Goal: Task Accomplishment & Management: Complete application form

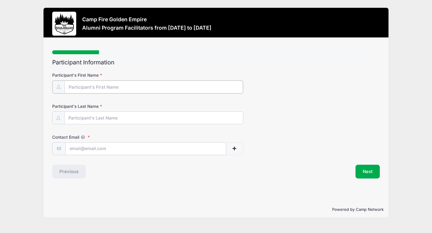
click at [72, 88] on input "Participant's First Name" at bounding box center [154, 87] width 179 height 13
type input "[PERSON_NAME]"
type input "Elhai"
type input "[EMAIL_ADDRESS][DOMAIN_NAME]"
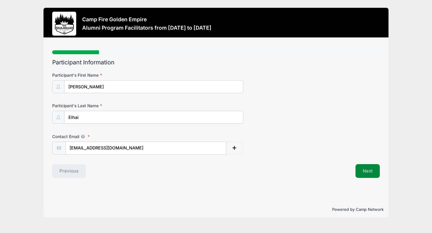
click at [368, 170] on button "Next" at bounding box center [368, 171] width 24 height 14
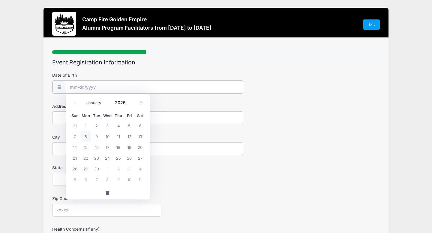
click at [77, 87] on input "Date of Birth" at bounding box center [154, 87] width 177 height 13
click at [129, 99] on span at bounding box center [130, 100] width 4 height 5
click at [130, 105] on span at bounding box center [130, 105] width 4 height 5
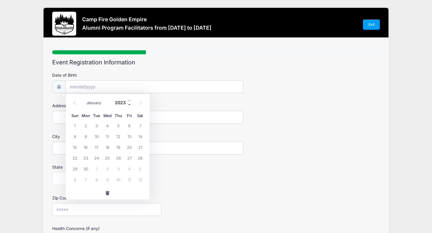
click at [130, 105] on span at bounding box center [130, 105] width 4 height 5
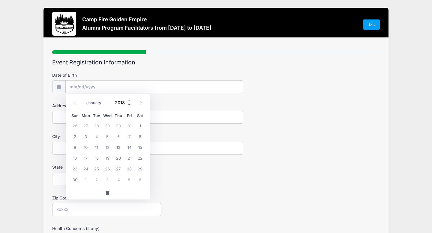
click at [130, 105] on span at bounding box center [130, 105] width 4 height 5
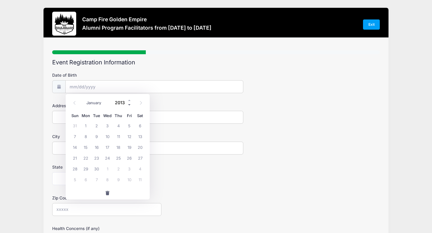
click at [130, 105] on span at bounding box center [130, 105] width 4 height 5
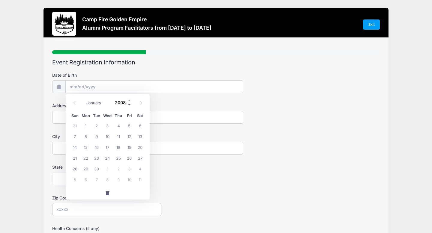
click at [130, 105] on span at bounding box center [130, 105] width 4 height 5
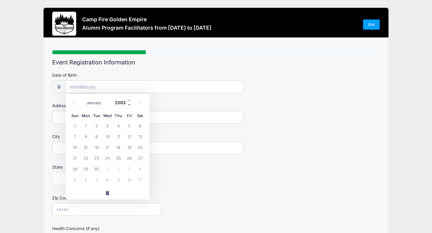
click at [130, 105] on span at bounding box center [130, 105] width 4 height 5
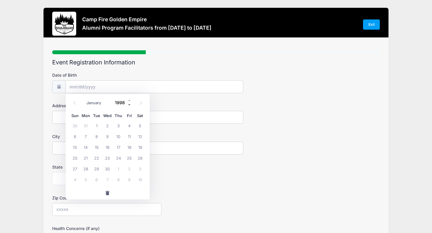
click at [130, 105] on span at bounding box center [130, 105] width 4 height 5
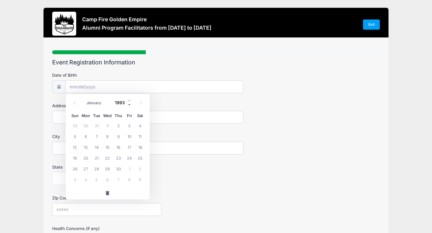
click at [130, 105] on span at bounding box center [130, 105] width 4 height 5
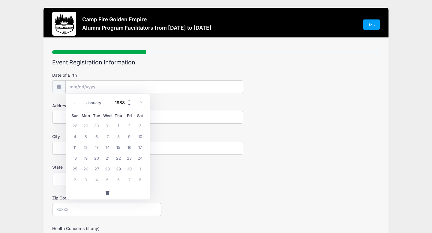
click at [130, 105] on span at bounding box center [130, 105] width 4 height 5
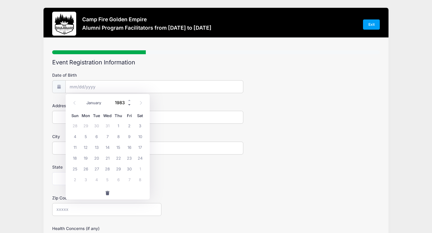
click at [130, 105] on span at bounding box center [130, 105] width 4 height 5
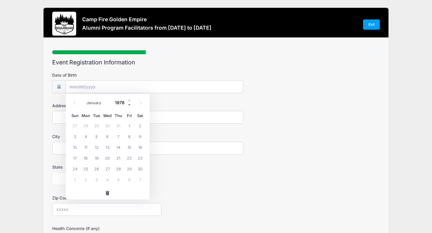
click at [130, 105] on span at bounding box center [130, 105] width 4 height 5
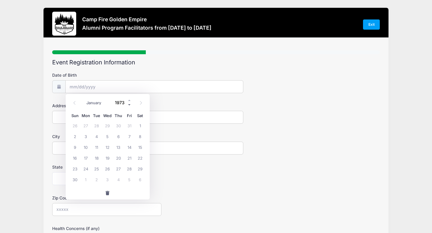
click at [129, 105] on span at bounding box center [130, 105] width 4 height 5
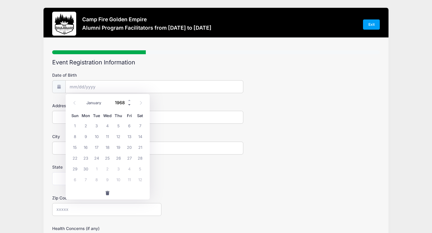
click at [129, 105] on span at bounding box center [130, 105] width 4 height 5
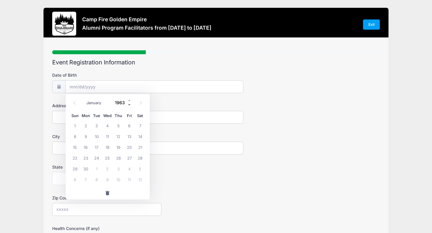
click at [129, 105] on span at bounding box center [130, 105] width 4 height 5
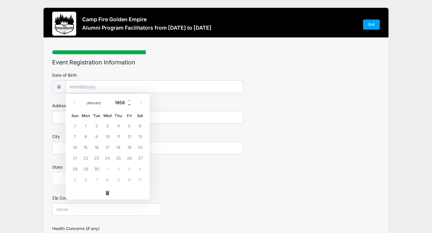
click at [129, 105] on span at bounding box center [130, 105] width 4 height 5
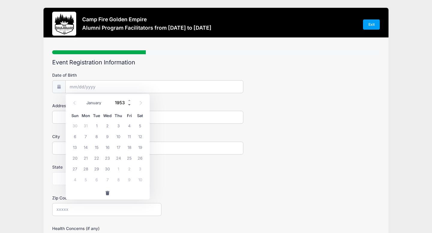
click at [129, 105] on span at bounding box center [130, 105] width 4 height 5
type input "1949"
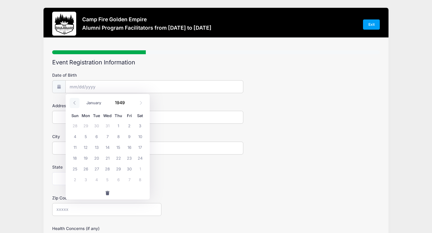
click at [75, 102] on icon at bounding box center [75, 103] width 4 height 4
select select "7"
click at [119, 125] on span "4" at bounding box center [118, 125] width 11 height 11
type input "[DATE]"
click at [118, 125] on form "Date of Birth [DATE] Address City State [US_STATE] [US_STATE] [US_STATE] [US_ST…" at bounding box center [216, 200] width 328 height 257
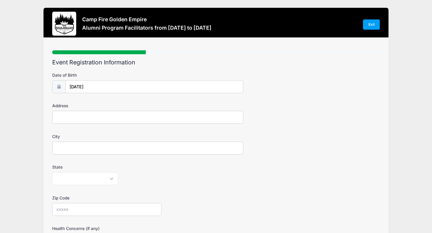
click at [114, 115] on input "Address" at bounding box center [147, 117] width 191 height 13
type input "[STREET_ADDRESS]"
type input "SACRAMENTO"
select select "CA"
type input "95811"
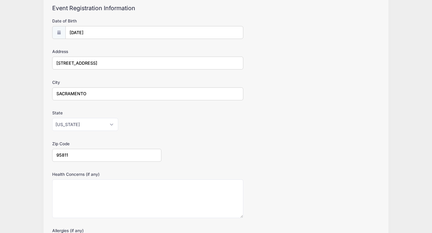
scroll to position [55, 0]
click at [115, 174] on label "Health Concerns (if any)" at bounding box center [106, 174] width 109 height 6
click at [115, 179] on textarea "Health Concerns (if any)" at bounding box center [147, 198] width 191 height 39
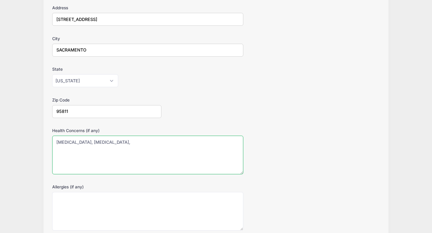
scroll to position [98, 0]
type textarea "[MEDICAL_DATA], [MEDICAL_DATA],"
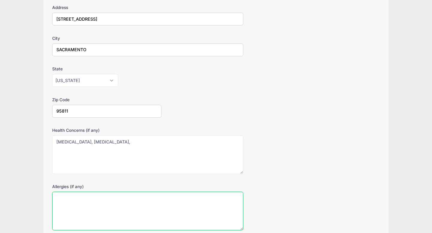
click at [59, 200] on textarea "Allergies (if any)" at bounding box center [147, 211] width 191 height 39
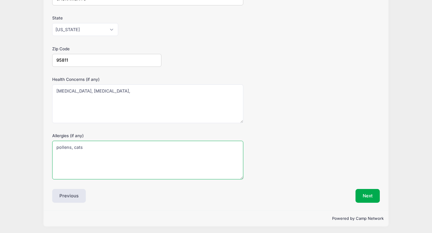
scroll to position [151, 0]
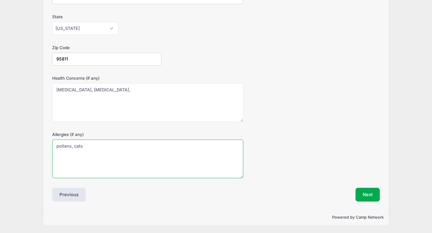
type textarea "pollens, cats"
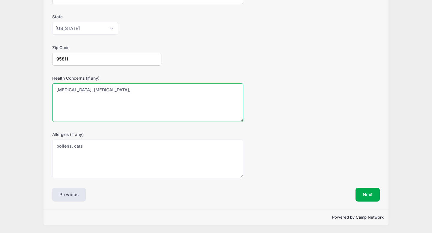
click at [111, 89] on textarea "[MEDICAL_DATA], [MEDICAL_DATA]," at bounding box center [147, 102] width 191 height 39
click at [113, 91] on textarea "[MEDICAL_DATA], [MEDICAL_DATA], paroxismal [MEDICAL_DATA]" at bounding box center [147, 102] width 191 height 39
type textarea "[MEDICAL_DATA], [MEDICAL_DATA], paroxysmal [MEDICAL_DATA]"
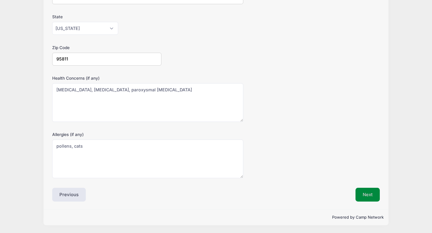
click at [372, 194] on button "Next" at bounding box center [368, 195] width 24 height 14
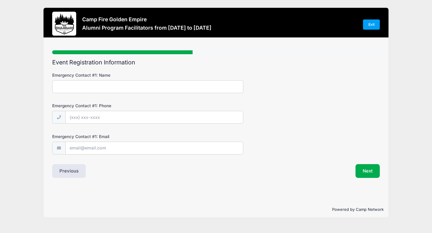
scroll to position [0, 0]
click at [84, 90] on input "Emergency Contact #1: Name" at bounding box center [147, 86] width 191 height 13
type input "[PERSON_NAME]"
click at [83, 119] on input "Emergency Contact #1: Phone" at bounding box center [154, 117] width 177 height 13
type input "[PHONE_NUMBER]"
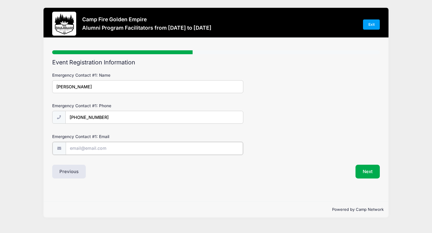
click at [71, 149] on input "Emergency Contact #1: Email" at bounding box center [154, 148] width 177 height 13
type input "[EMAIL_ADDRESS][DOMAIN_NAME]"
click at [364, 171] on button "Next" at bounding box center [368, 171] width 24 height 14
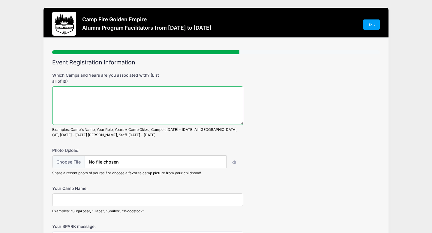
click at [56, 91] on textarea "Which Camps and Years are you associated with? (List all of it!)" at bounding box center [147, 105] width 191 height 39
type textarea "1"
click at [55, 92] on textarea "2023 and 2024" at bounding box center [147, 105] width 191 height 39
click at [141, 93] on textarea "Camp [GEOGRAPHIC_DATA] 2023 and 2024" at bounding box center [147, 105] width 191 height 39
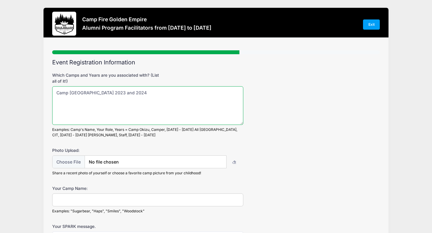
click at [96, 91] on textarea "Camp [GEOGRAPHIC_DATA] 2023 and 2024" at bounding box center [147, 105] width 191 height 39
click at [95, 92] on textarea "Camp Gold Hollow Nurse 2023 and 2024" at bounding box center [147, 105] width 191 height 39
click at [144, 92] on textarea "[GEOGRAPHIC_DATA], Nurse 2023 and 2024" at bounding box center [147, 105] width 191 height 39
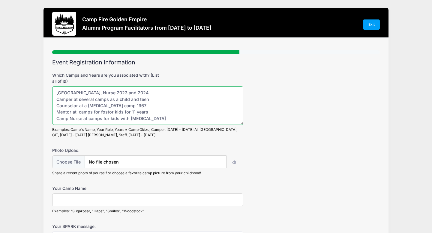
scroll to position [3, 0]
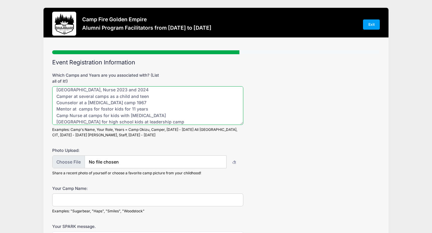
type textarea "[GEOGRAPHIC_DATA], Nurse 2023 and 2024 Camper at several camps as a child and t…"
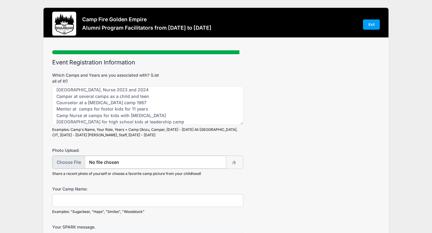
click at [71, 162] on input "file" at bounding box center [139, 162] width 173 height 13
click at [59, 199] on input "Your Camp Name:" at bounding box center [147, 200] width 191 height 13
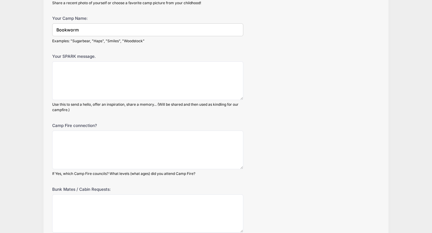
scroll to position [171, 0]
type input "Bookworm"
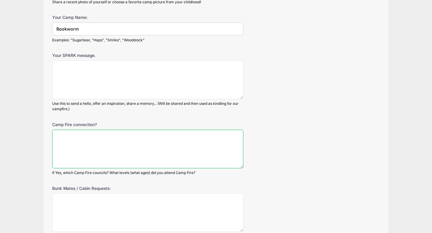
click at [57, 134] on textarea "Camp Fire connection?" at bounding box center [147, 149] width 191 height 39
click at [178, 137] on textarea "My two children, nieces and nephews attended [GEOGRAPHIC_DATA]" at bounding box center [147, 149] width 191 height 39
click at [200, 136] on textarea "My two children, nieces and nephews attended [GEOGRAPHIC_DATA]" at bounding box center [147, 149] width 191 height 39
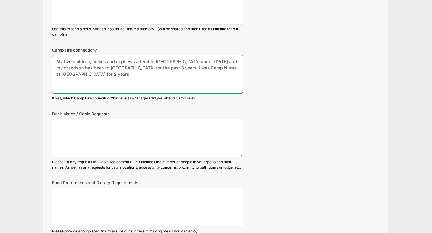
scroll to position [248, 0]
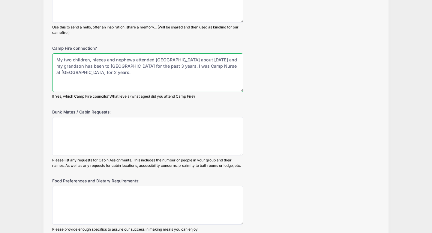
type textarea "My two children, nieces and nephews attended [GEOGRAPHIC_DATA] about [DATE] and…"
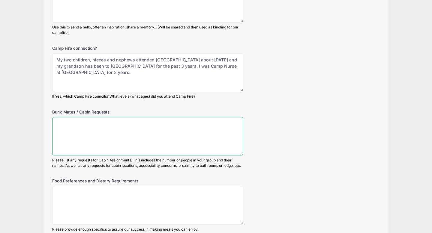
click at [76, 135] on textarea "Bunk Mates / Cabin Requests:" at bounding box center [147, 136] width 191 height 39
type textarea "none"
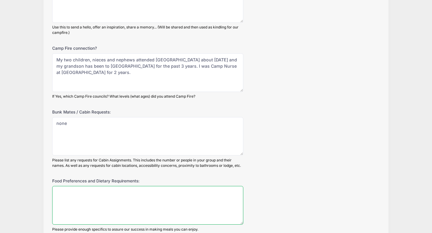
click at [57, 192] on textarea "Food Preferences and Dietary Requirements:" at bounding box center [147, 205] width 191 height 39
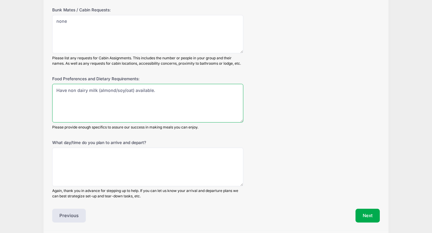
scroll to position [353, 0]
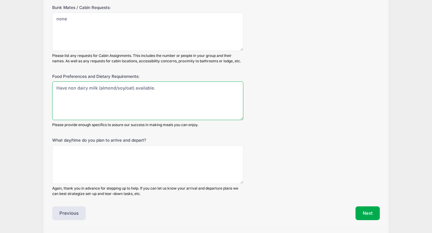
type textarea "Have non dairy milk (almond/soy/oat) available."
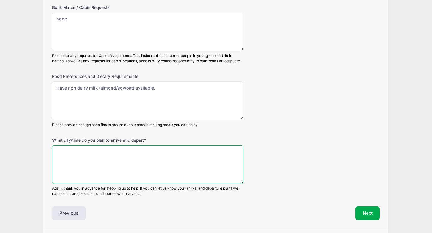
click at [57, 150] on textarea "What day/time do you plan to arrive and depart?" at bounding box center [147, 165] width 191 height 39
type textarea "a"
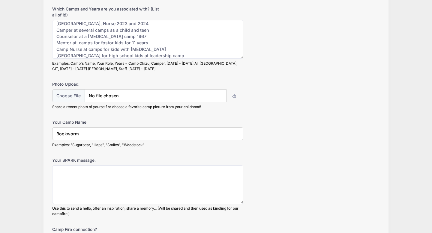
scroll to position [0, 0]
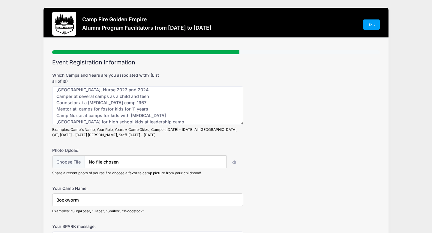
type textarea "Arrive [DATE] afternoon or evening and depart [DATE] depending on what rides I …"
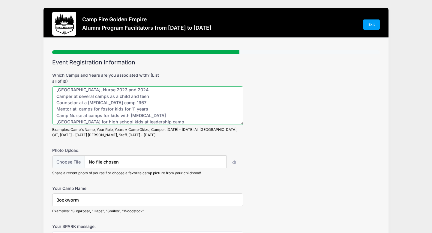
click at [108, 109] on textarea "[GEOGRAPHIC_DATA], Nurse 2023 and 2024 Camper at several camps as a child and t…" at bounding box center [147, 105] width 191 height 39
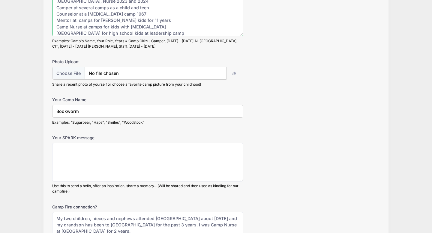
scroll to position [90, 0]
type textarea "[GEOGRAPHIC_DATA], Nurse 2023 and 2024 Camper at several camps as a child and t…"
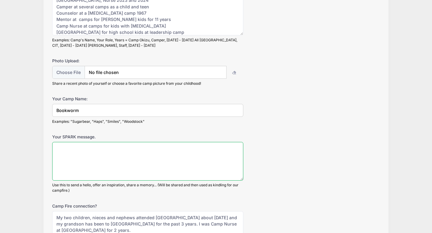
click at [58, 148] on textarea "Your SPARK message." at bounding box center [147, 161] width 191 height 39
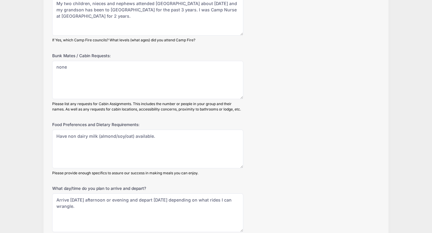
scroll to position [371, 0]
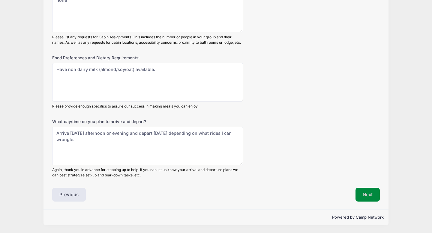
type textarea "I love the mountains, I love the rolling hills. I love the flowers, I love the …"
click at [366, 196] on button "Next" at bounding box center [368, 195] width 24 height 14
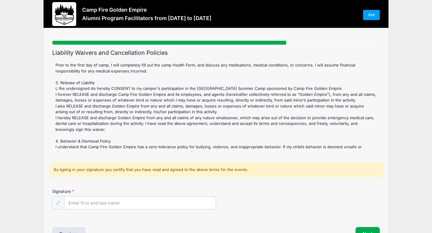
scroll to position [185, 0]
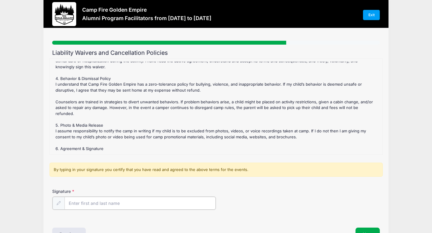
click at [83, 203] on input "Signature" at bounding box center [140, 203] width 151 height 13
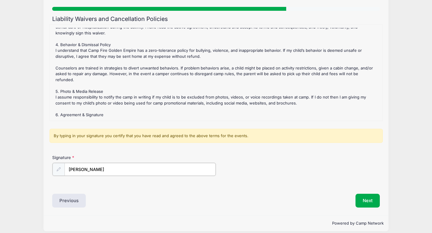
scroll to position [50, 0]
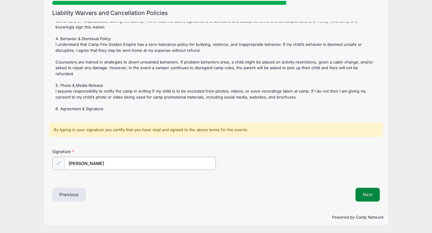
type input "[PERSON_NAME]"
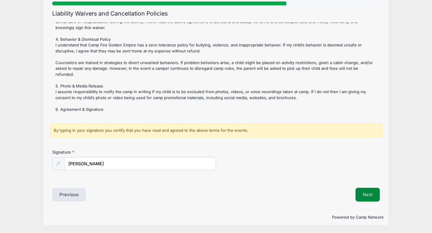
scroll to position [49, 0]
click at [367, 194] on button "Next" at bounding box center [368, 195] width 24 height 14
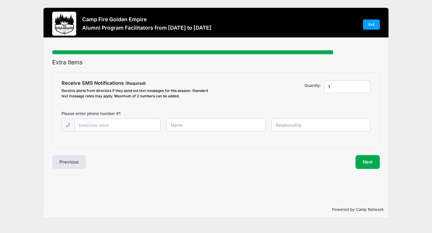
scroll to position [0, 0]
click at [100, 125] on input "text" at bounding box center [118, 125] width 86 height 13
type input "[PHONE_NUMBER]"
click at [174, 123] on input "text" at bounding box center [216, 125] width 99 height 13
type input "[PERSON_NAME]"
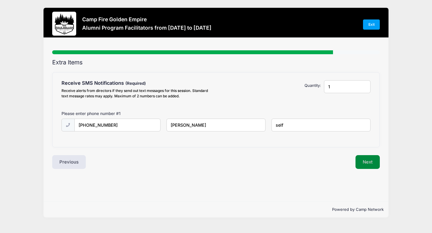
type input "self"
click at [362, 164] on button "Next" at bounding box center [368, 162] width 24 height 14
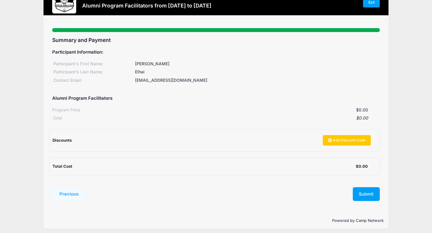
scroll to position [26, 0]
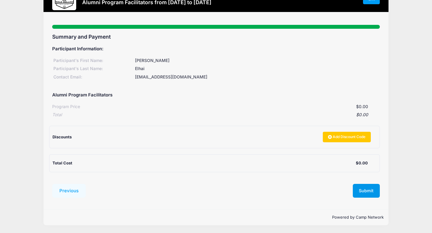
click at [366, 192] on button "Submit" at bounding box center [366, 191] width 27 height 14
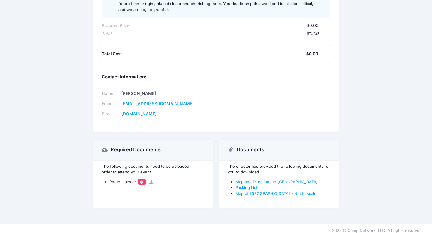
scroll to position [116, 0]
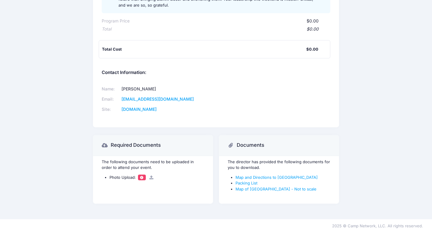
click at [142, 179] on span at bounding box center [142, 177] width 4 height 3
click at [141, 178] on span at bounding box center [142, 177] width 4 height 3
click at [152, 177] on icon at bounding box center [151, 178] width 5 height 4
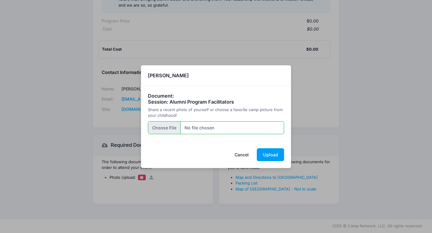
click at [188, 128] on input "file" at bounding box center [216, 128] width 137 height 13
type input "C:\fakepath\B323E3DB-1DF8-4CA7-9253-5A7DF316AFD2.jpeg"
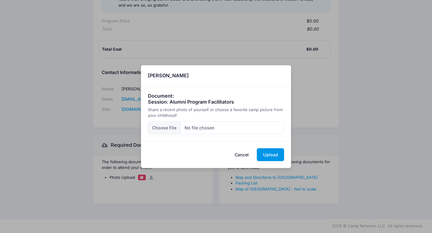
click at [270, 155] on button "Upload" at bounding box center [270, 155] width 27 height 13
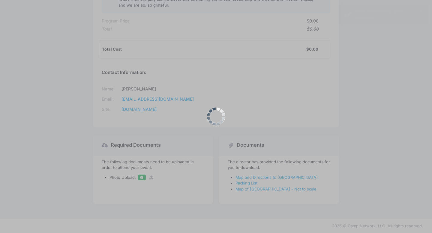
scroll to position [0, 0]
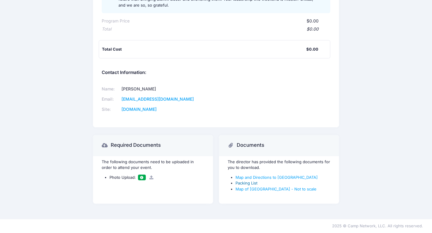
click at [252, 183] on link "Packing List" at bounding box center [247, 183] width 22 height 5
